Goal: Task Accomplishment & Management: Manage account settings

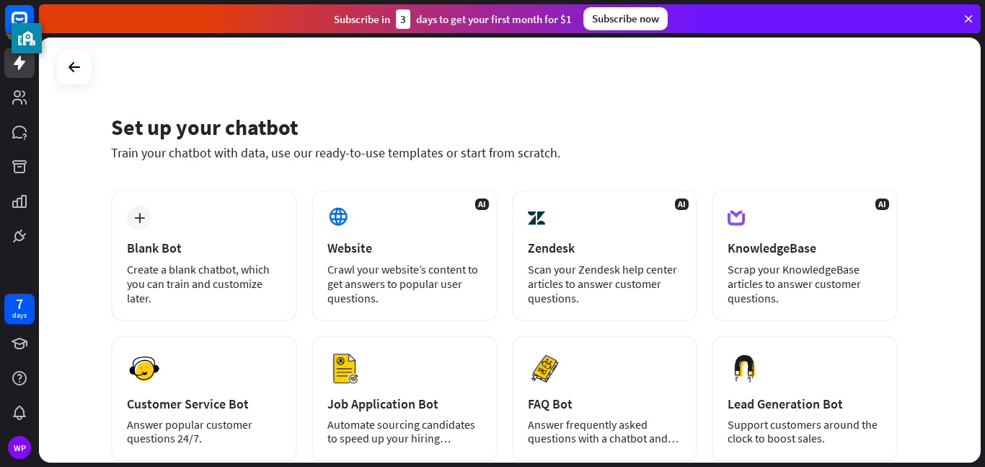
click at [968, 19] on icon at bounding box center [968, 18] width 13 height 13
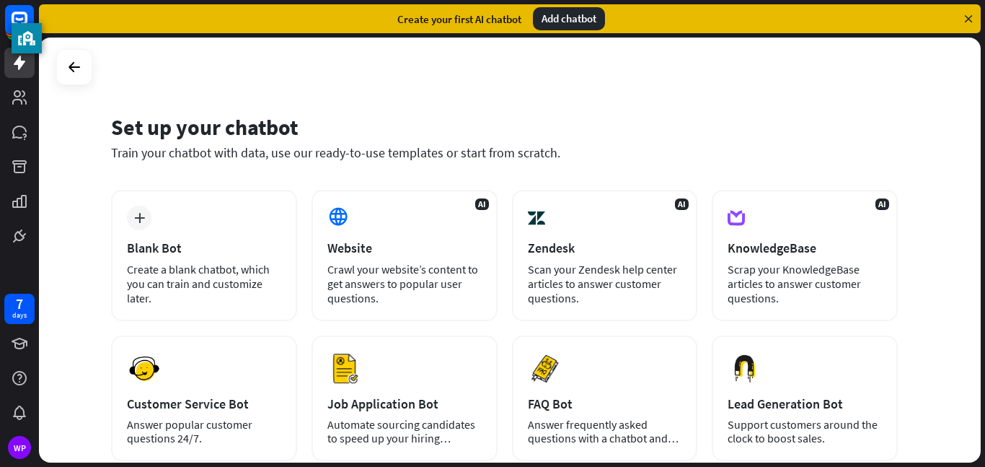
click at [968, 19] on icon at bounding box center [968, 18] width 13 height 13
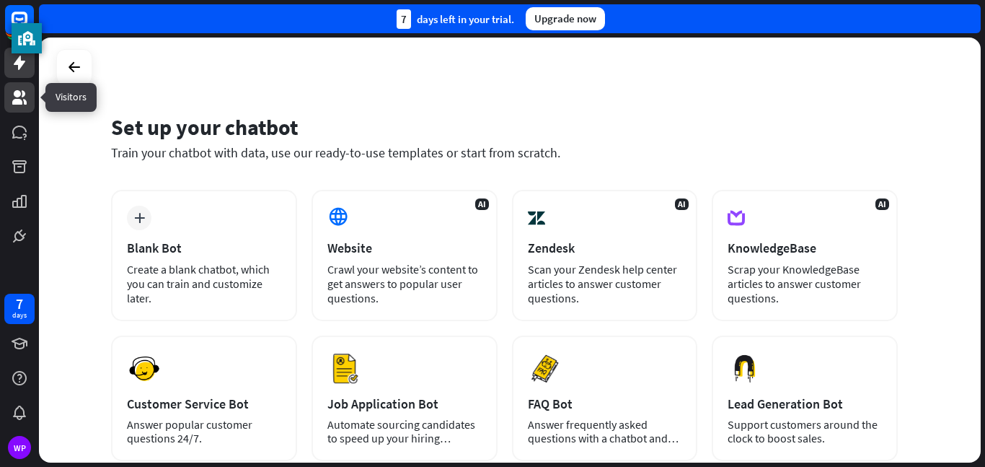
click at [28, 107] on link at bounding box center [19, 97] width 30 height 30
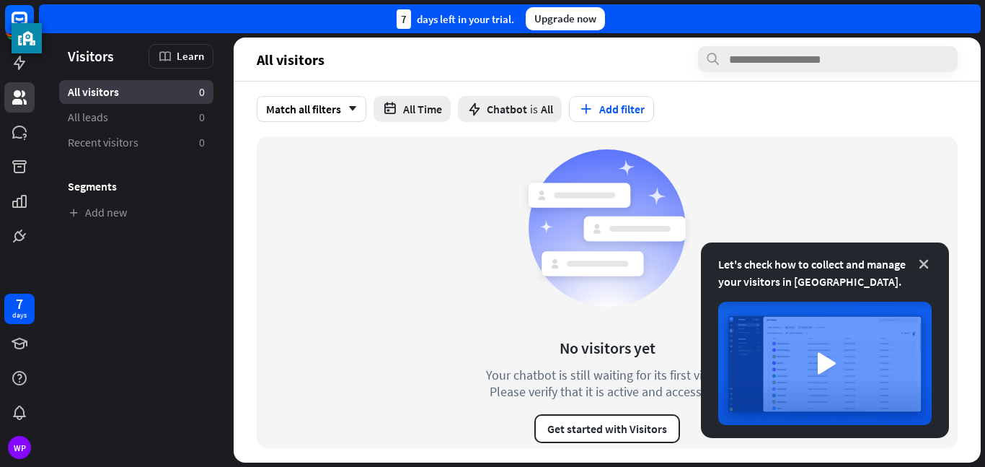
click at [920, 265] on icon at bounding box center [924, 264] width 14 height 14
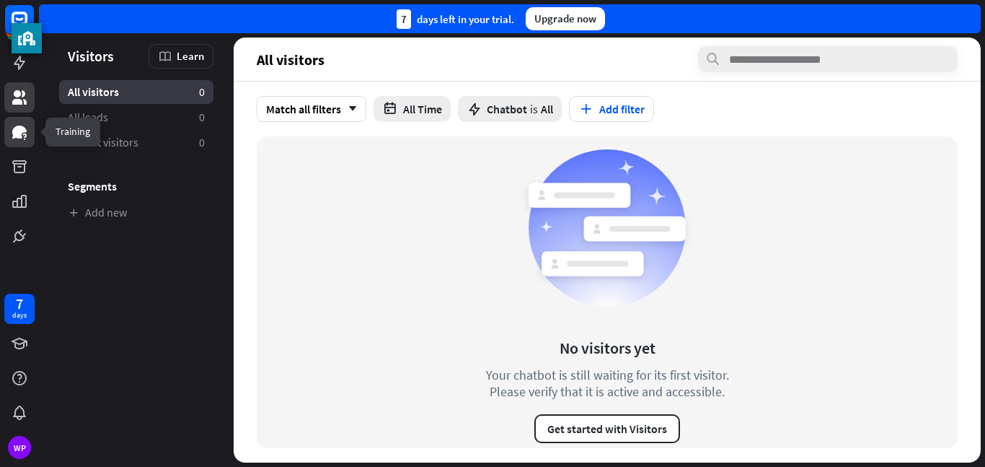
click at [14, 125] on icon at bounding box center [19, 131] width 17 height 17
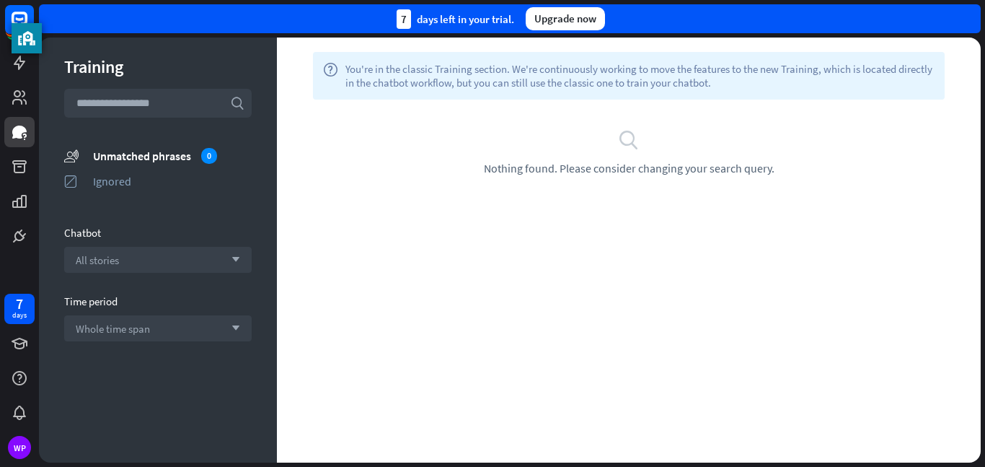
click at [656, 162] on span "Nothing found. Please consider changing your search query." at bounding box center [629, 168] width 291 height 14
click at [175, 102] on input "text" at bounding box center [158, 103] width 188 height 29
click at [147, 155] on div "Unmatched phrases 0" at bounding box center [172, 156] width 159 height 16
click at [147, 154] on div "Unmatched phrases 0" at bounding box center [172, 156] width 159 height 16
click at [183, 103] on input "text" at bounding box center [158, 103] width 188 height 29
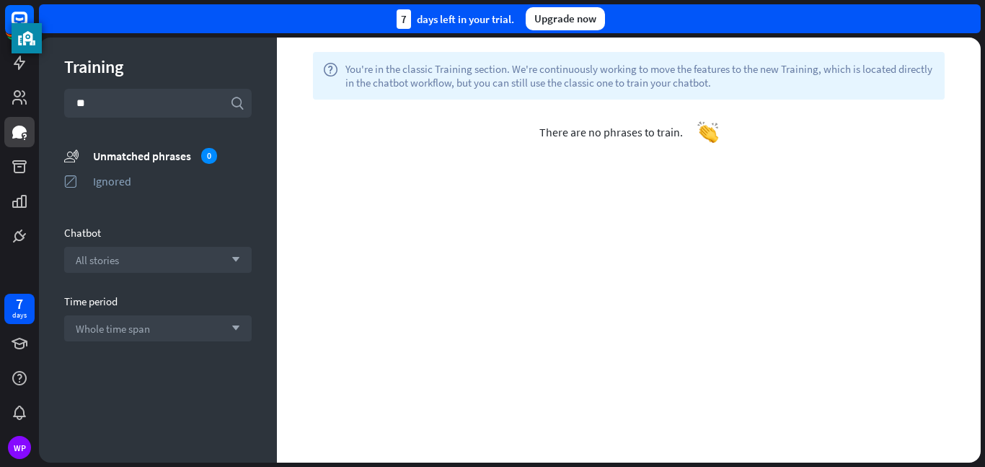
type input "*"
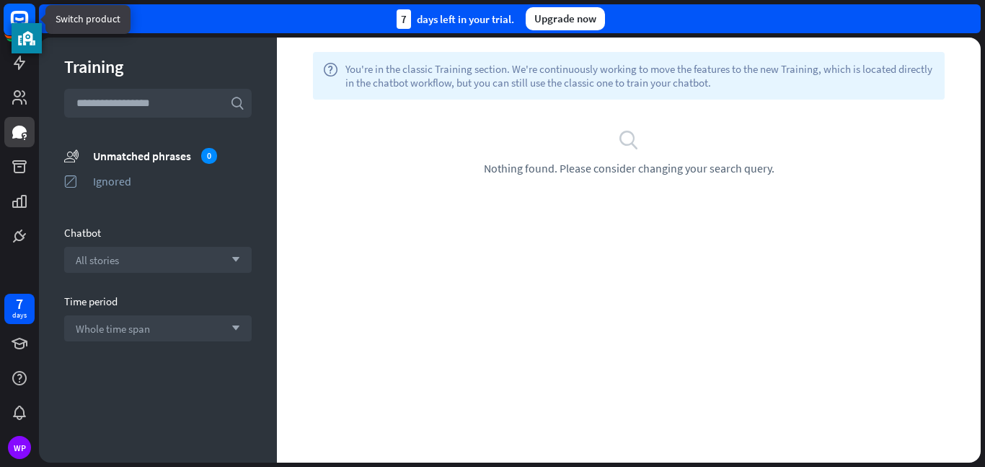
click at [9, 3] on icon at bounding box center [19, 19] width 33 height 33
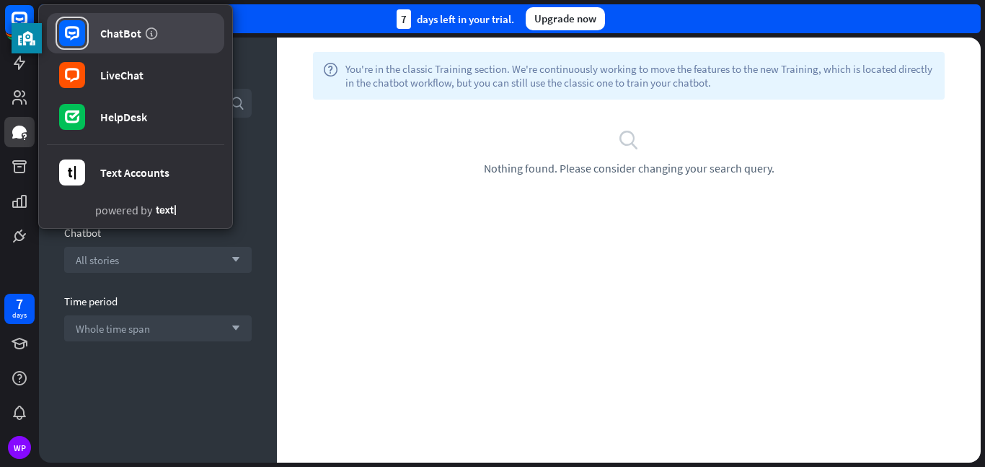
click at [98, 45] on link "ChatBot" at bounding box center [135, 33] width 177 height 40
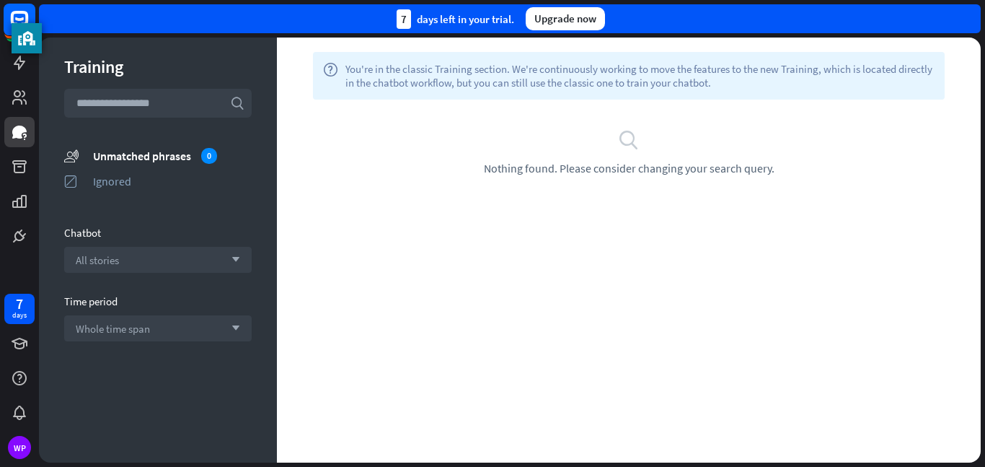
click at [22, 14] on rect at bounding box center [20, 20] width 32 height 32
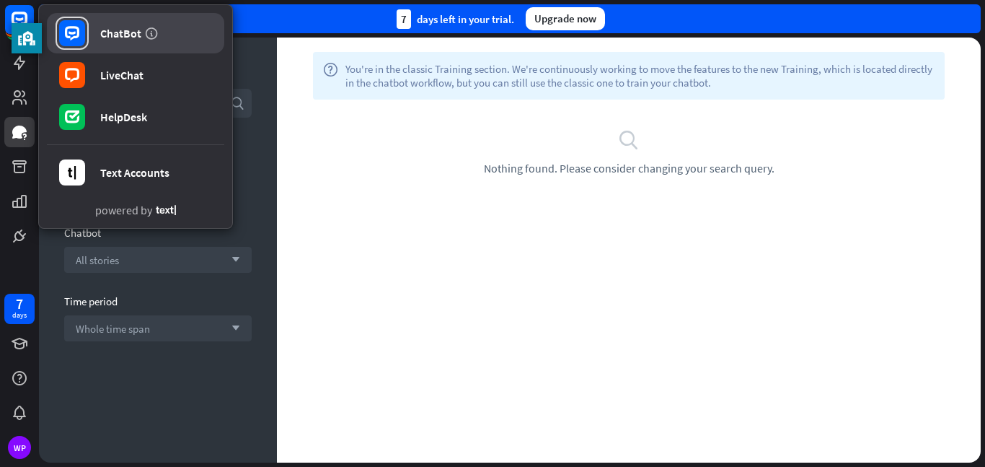
click at [76, 40] on rect at bounding box center [72, 33] width 26 height 26
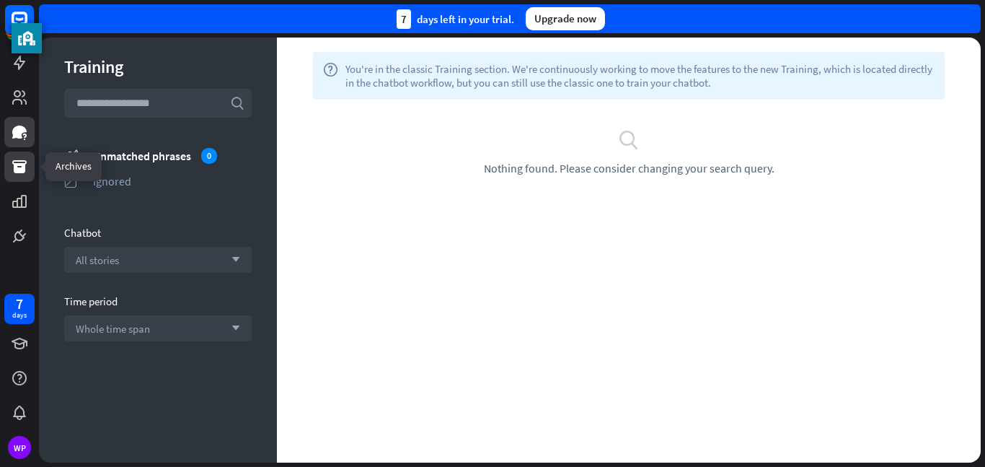
click at [14, 162] on icon at bounding box center [19, 166] width 17 height 17
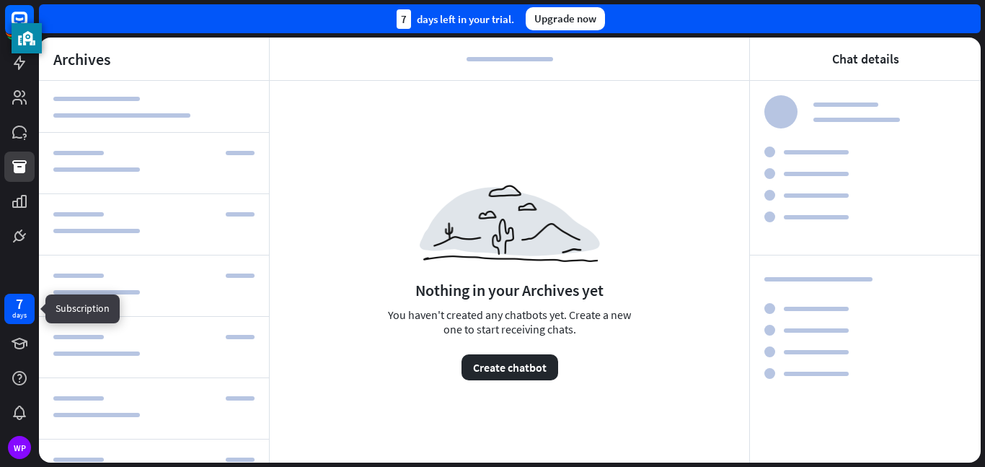
click at [22, 322] on div "7 days" at bounding box center [19, 309] width 30 height 30
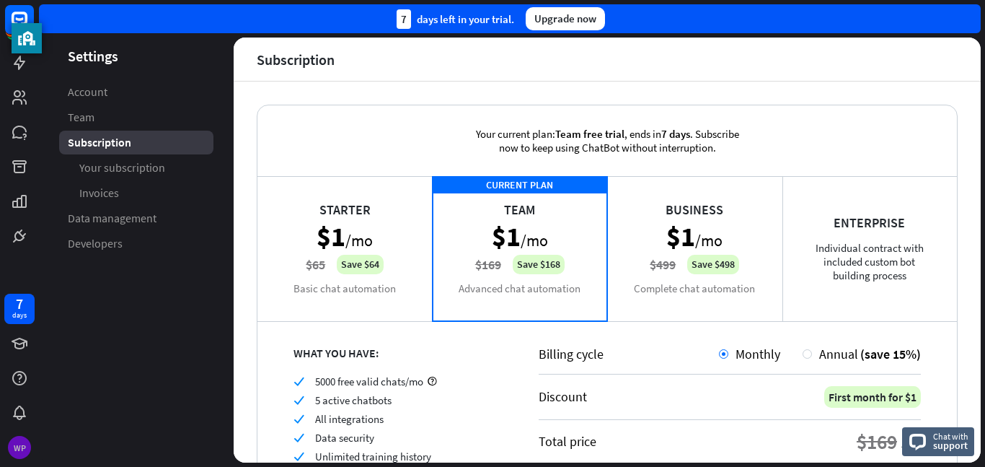
click at [25, 447] on div "WP" at bounding box center [19, 447] width 23 height 23
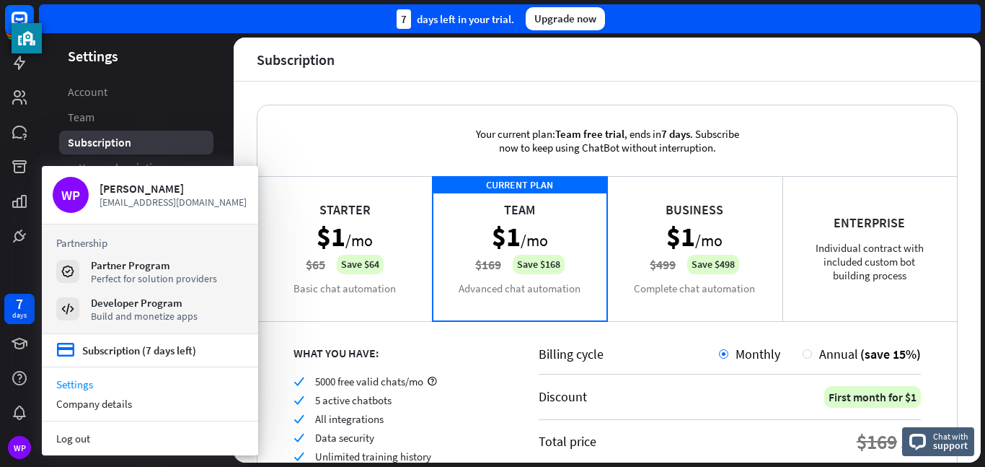
click at [78, 389] on link "Settings" at bounding box center [150, 383] width 216 height 19
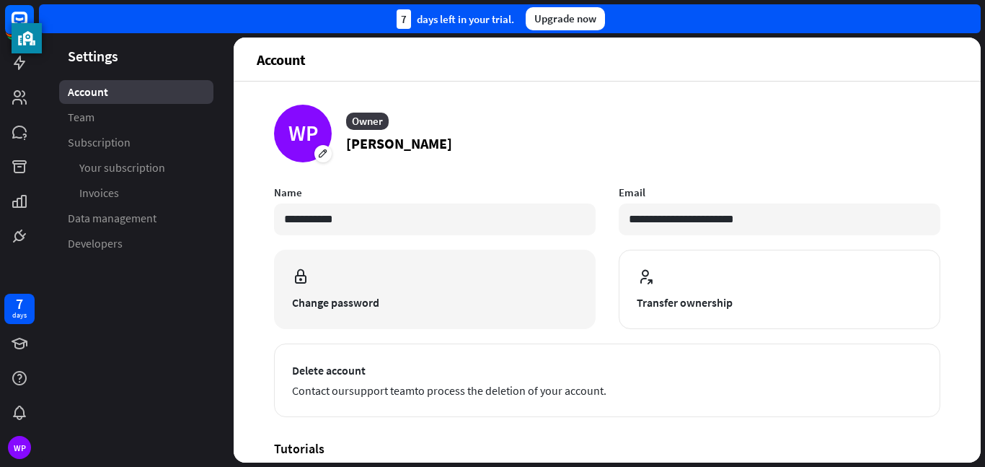
scroll to position [173, 0]
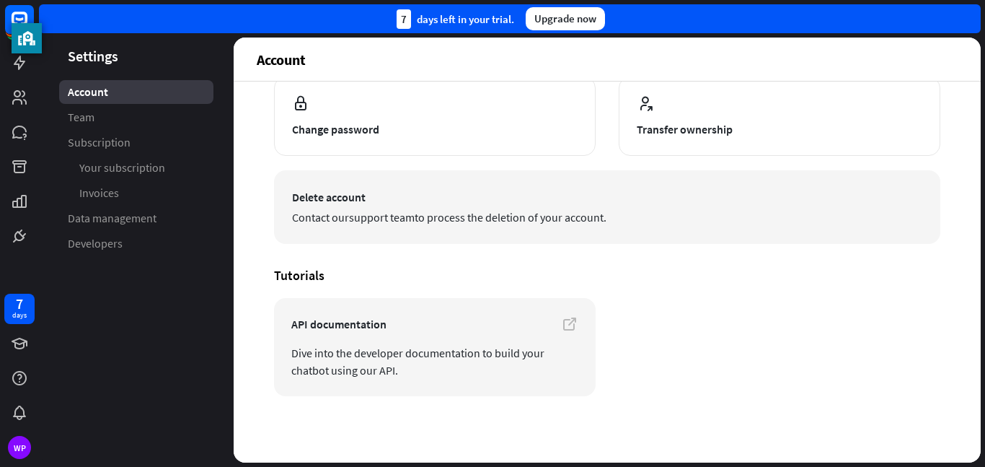
click at [357, 203] on span "Delete account" at bounding box center [607, 196] width 630 height 17
